Goal: Task Accomplishment & Management: Manage account settings

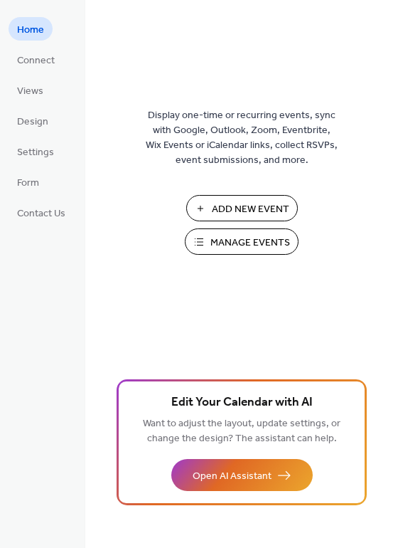
click at [235, 253] on button "Manage Events" at bounding box center [242, 241] width 114 height 26
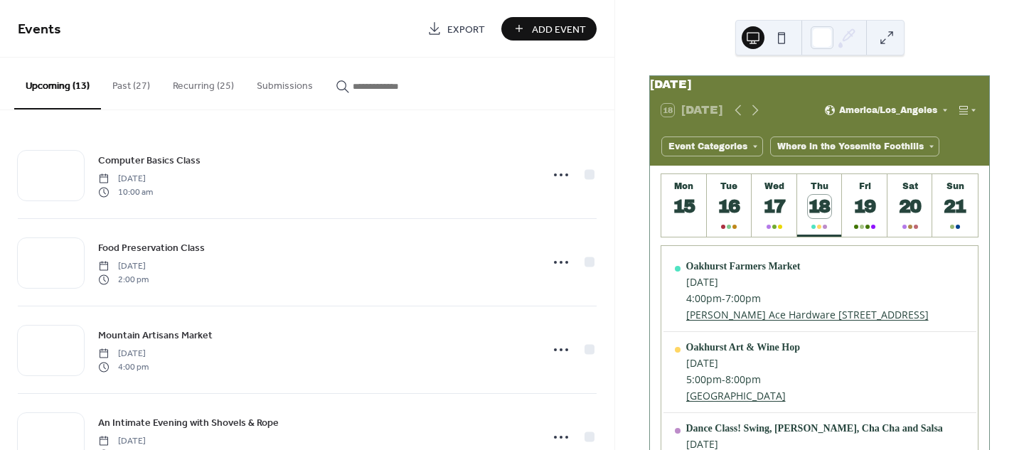
click at [275, 80] on button "Submissions" at bounding box center [284, 83] width 79 height 51
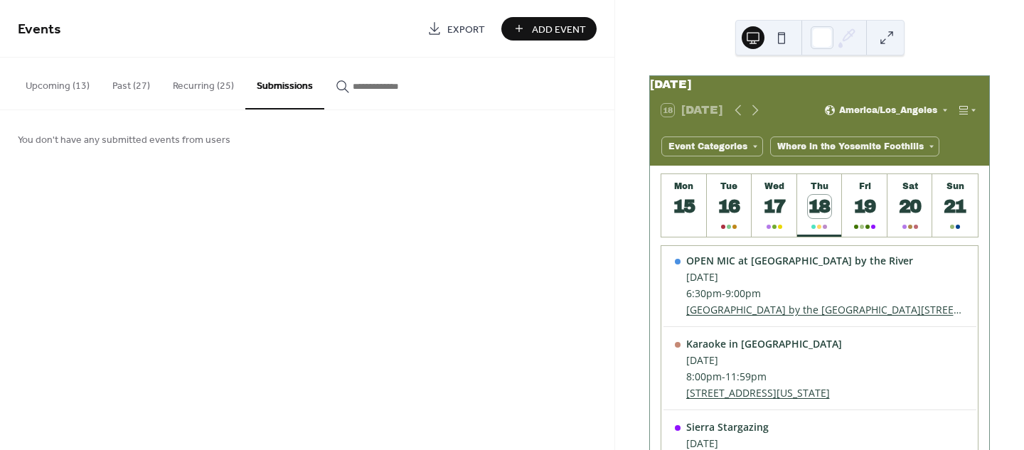
scroll to position [285, 0]
